Goal: Transaction & Acquisition: Purchase product/service

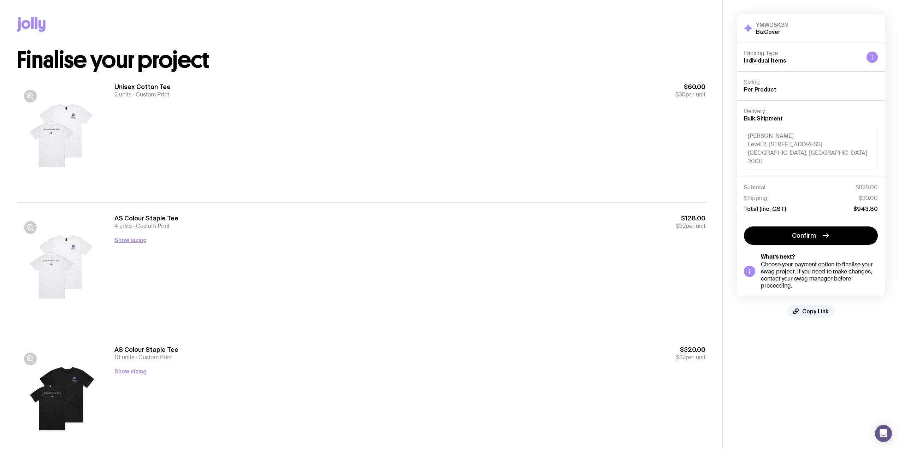
click at [420, 186] on div "Unisex Cotton Tee 2 units Custom Print $60.00 $30 per unit" at bounding box center [409, 137] width 591 height 108
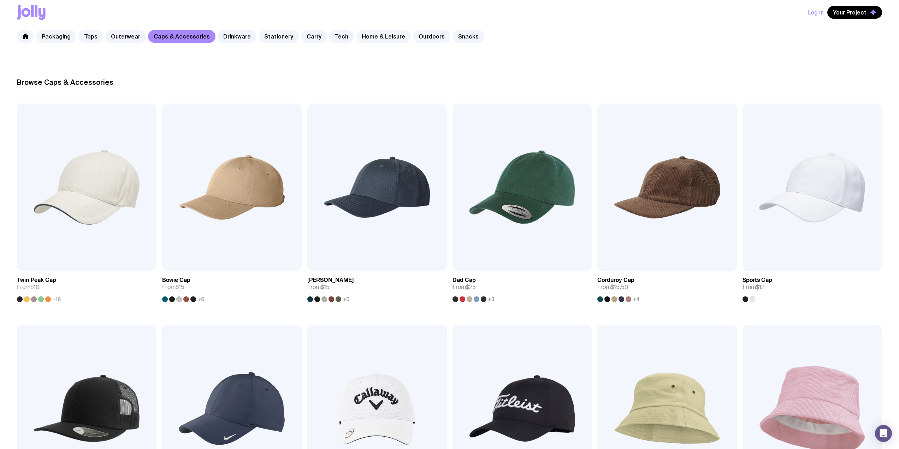
scroll to position [94, 0]
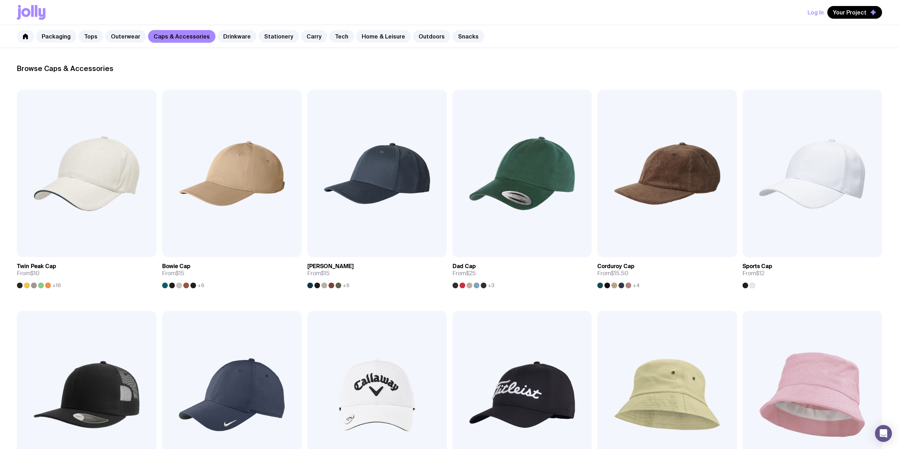
click at [827, 178] on img at bounding box center [811, 173] width 139 height 167
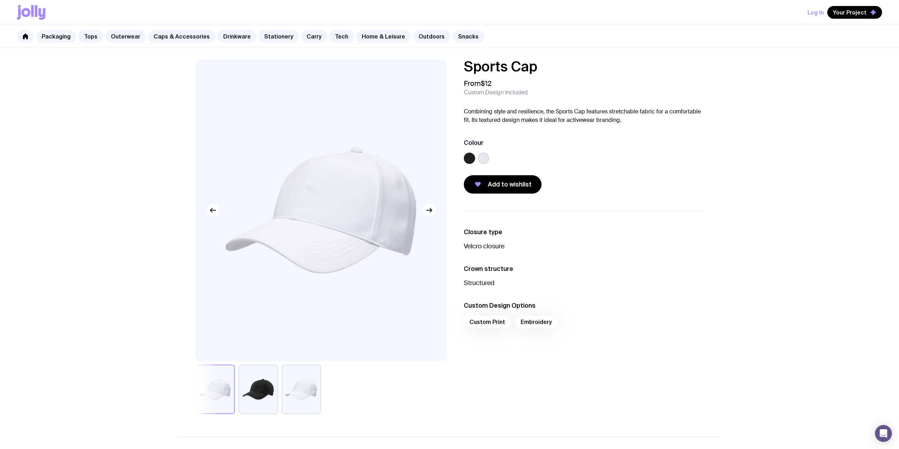
click at [264, 377] on button "button" at bounding box center [258, 388] width 40 height 49
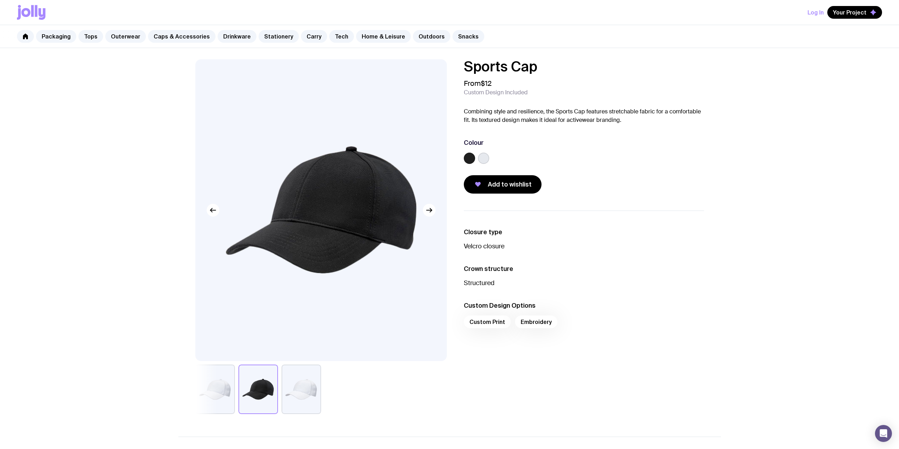
click at [304, 379] on button "button" at bounding box center [301, 388] width 40 height 49
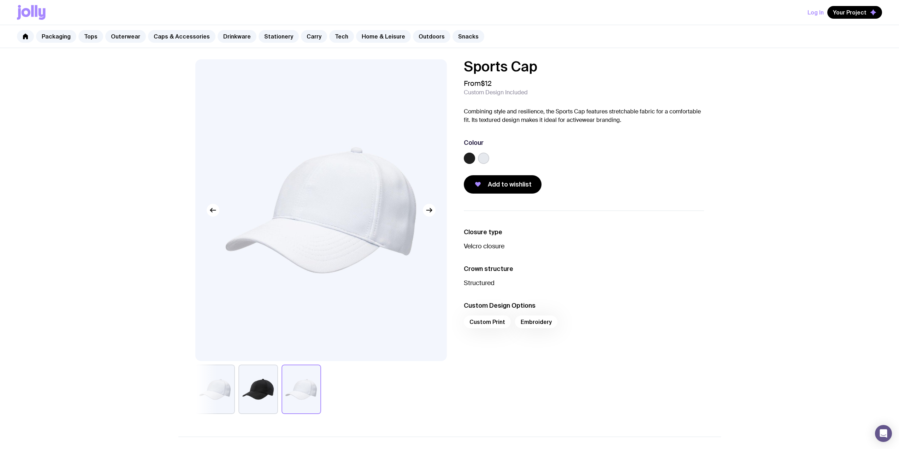
click at [229, 379] on button "button" at bounding box center [215, 388] width 40 height 49
click at [224, 385] on button "button" at bounding box center [215, 388] width 40 height 49
click at [298, 396] on button "button" at bounding box center [301, 388] width 40 height 49
click at [261, 391] on button "button" at bounding box center [258, 388] width 40 height 49
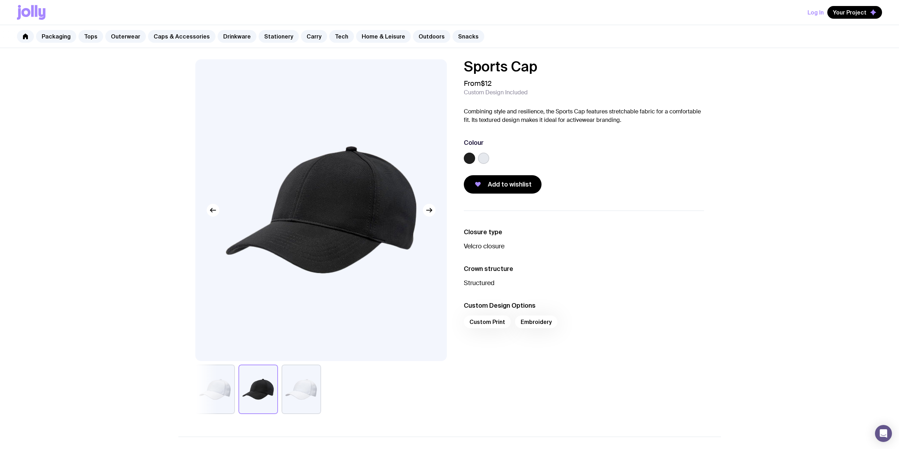
click at [220, 388] on button "button" at bounding box center [215, 388] width 40 height 49
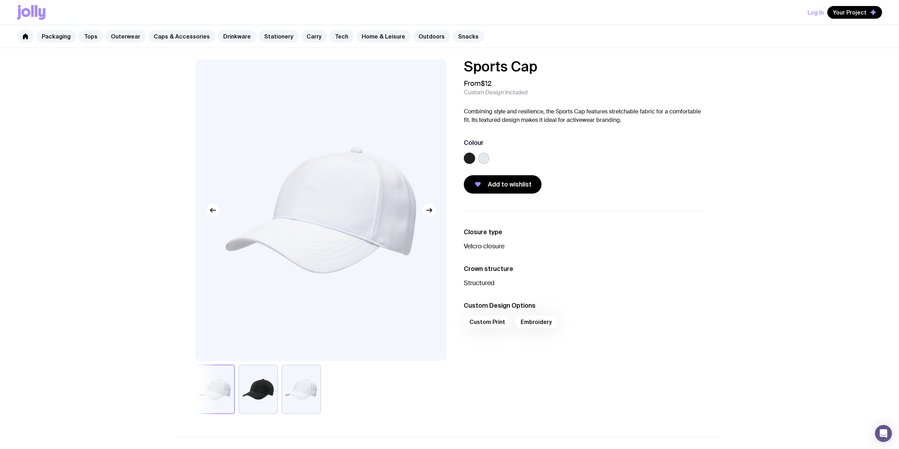
click at [253, 391] on button "button" at bounding box center [258, 388] width 40 height 49
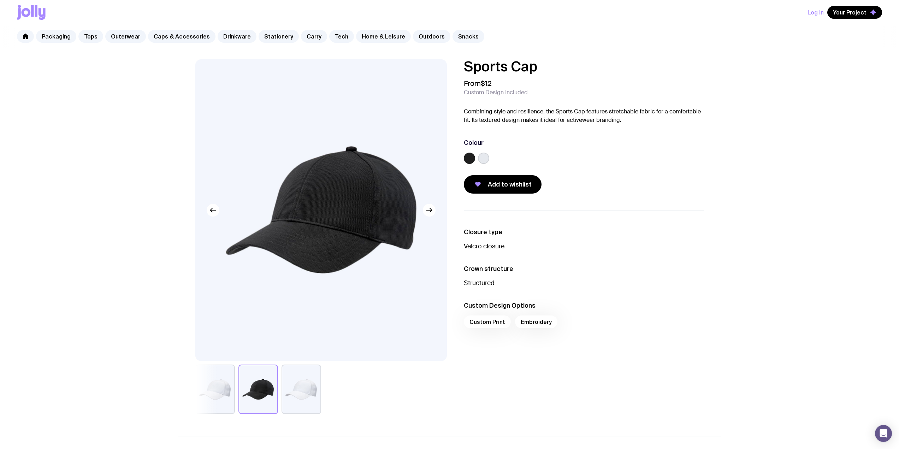
click at [350, 218] on img at bounding box center [320, 210] width 251 height 302
